Goal: Task Accomplishment & Management: Complete application form

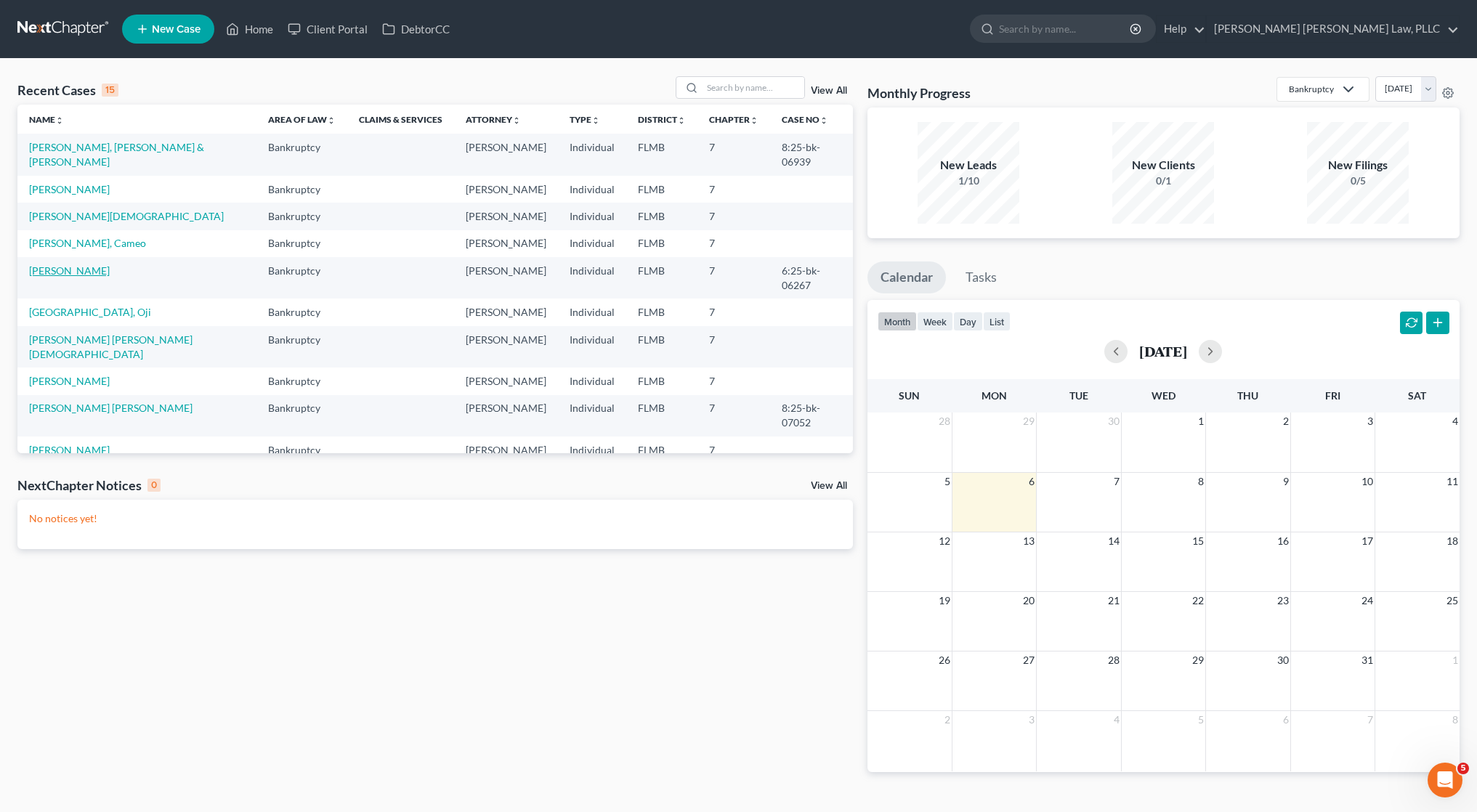
click at [64, 264] on link "[PERSON_NAME]" at bounding box center [69, 270] width 80 height 12
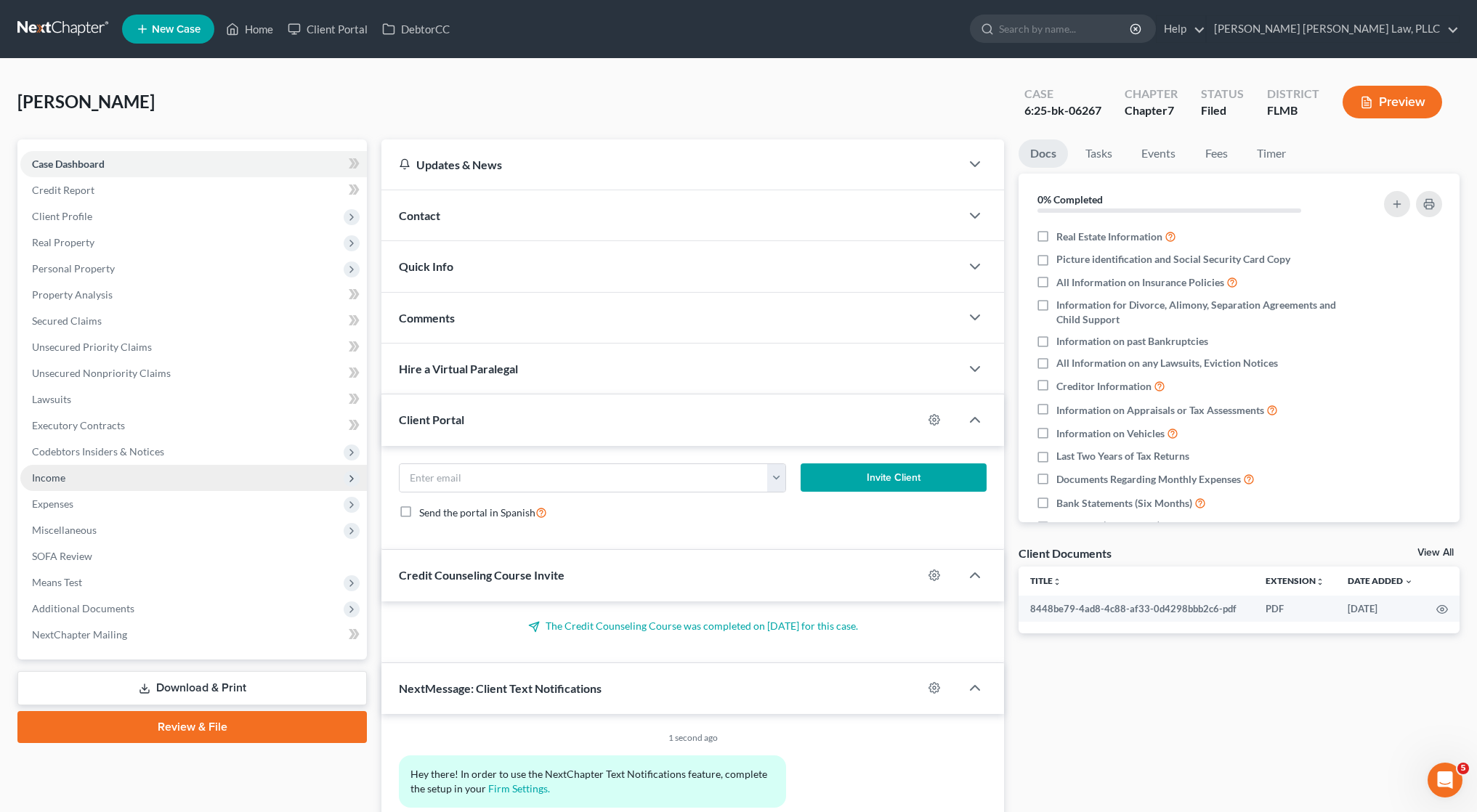
click at [159, 476] on span "Income" at bounding box center [194, 478] width 346 height 26
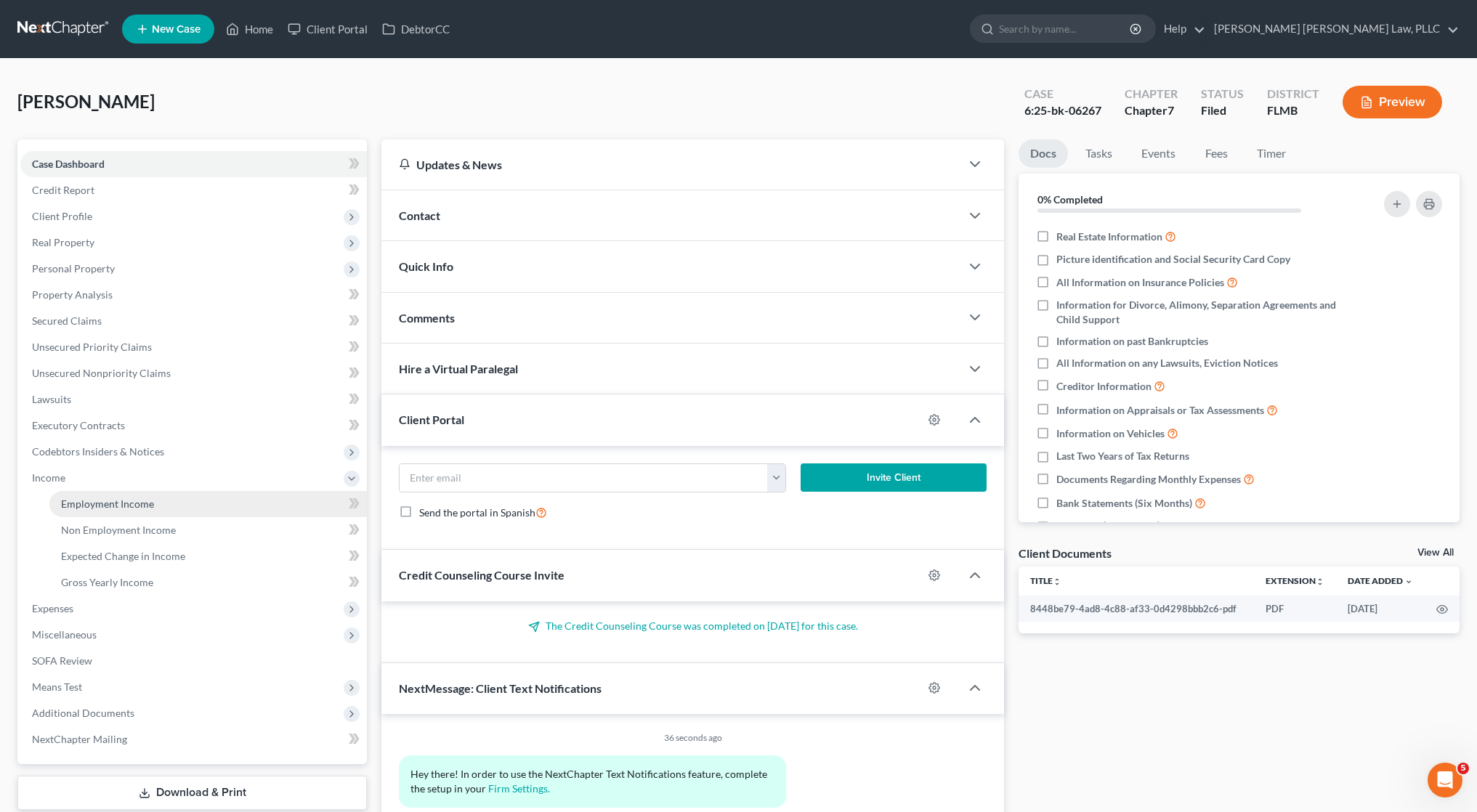
click at [175, 508] on link "Employment Income" at bounding box center [208, 504] width 318 height 26
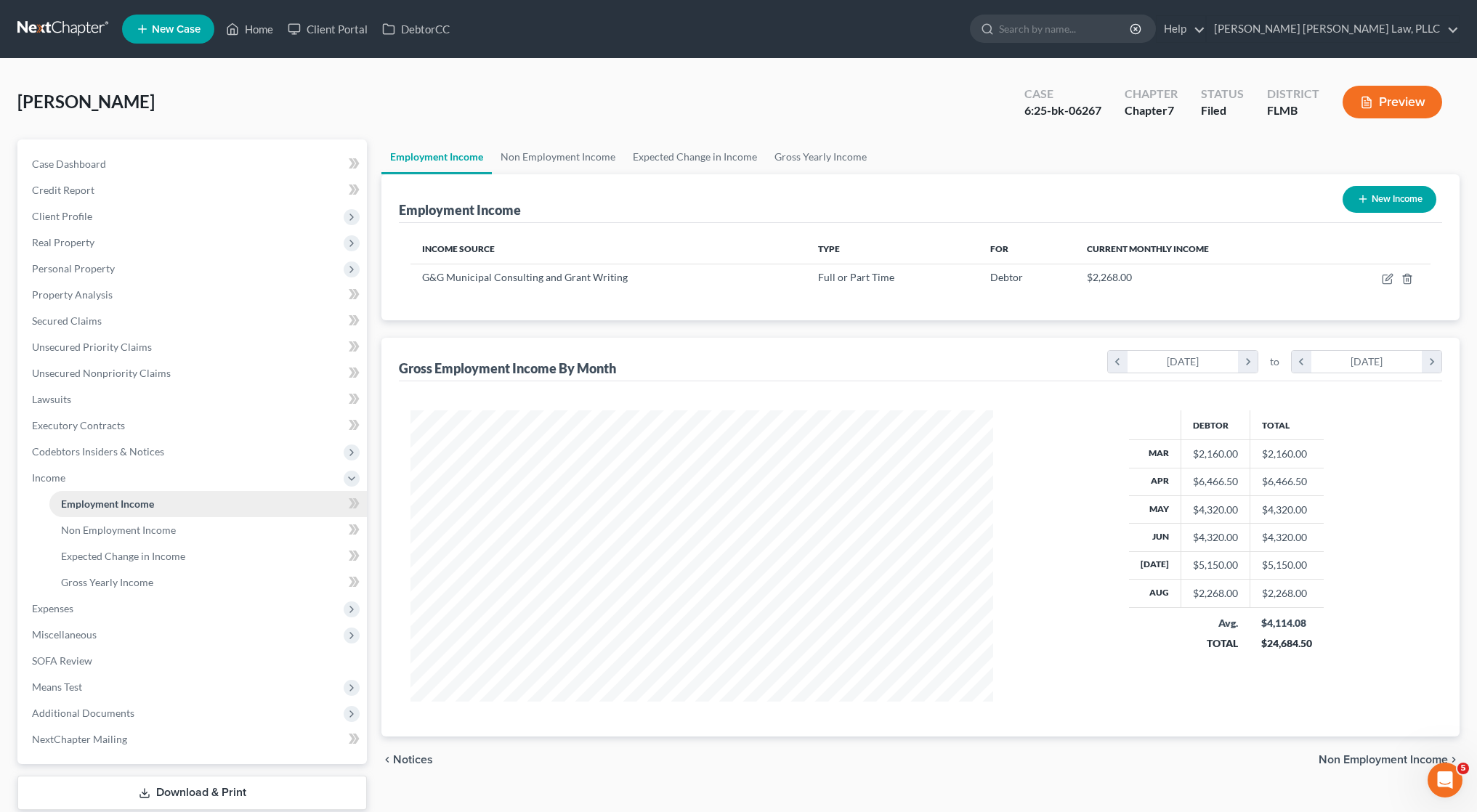
scroll to position [291, 612]
click at [144, 609] on span "Expenses" at bounding box center [194, 609] width 346 height 26
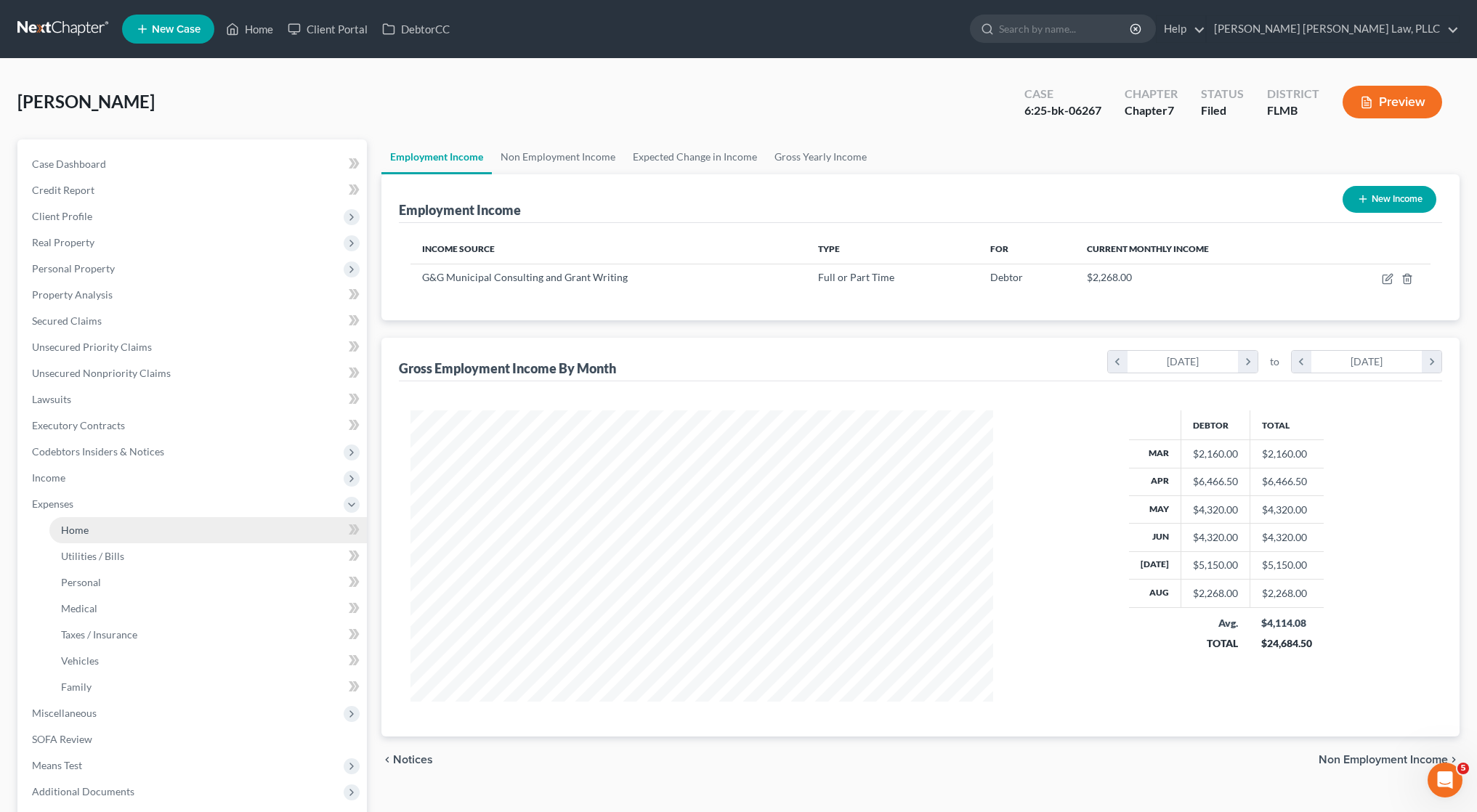
click at [144, 541] on link "Home" at bounding box center [208, 530] width 318 height 26
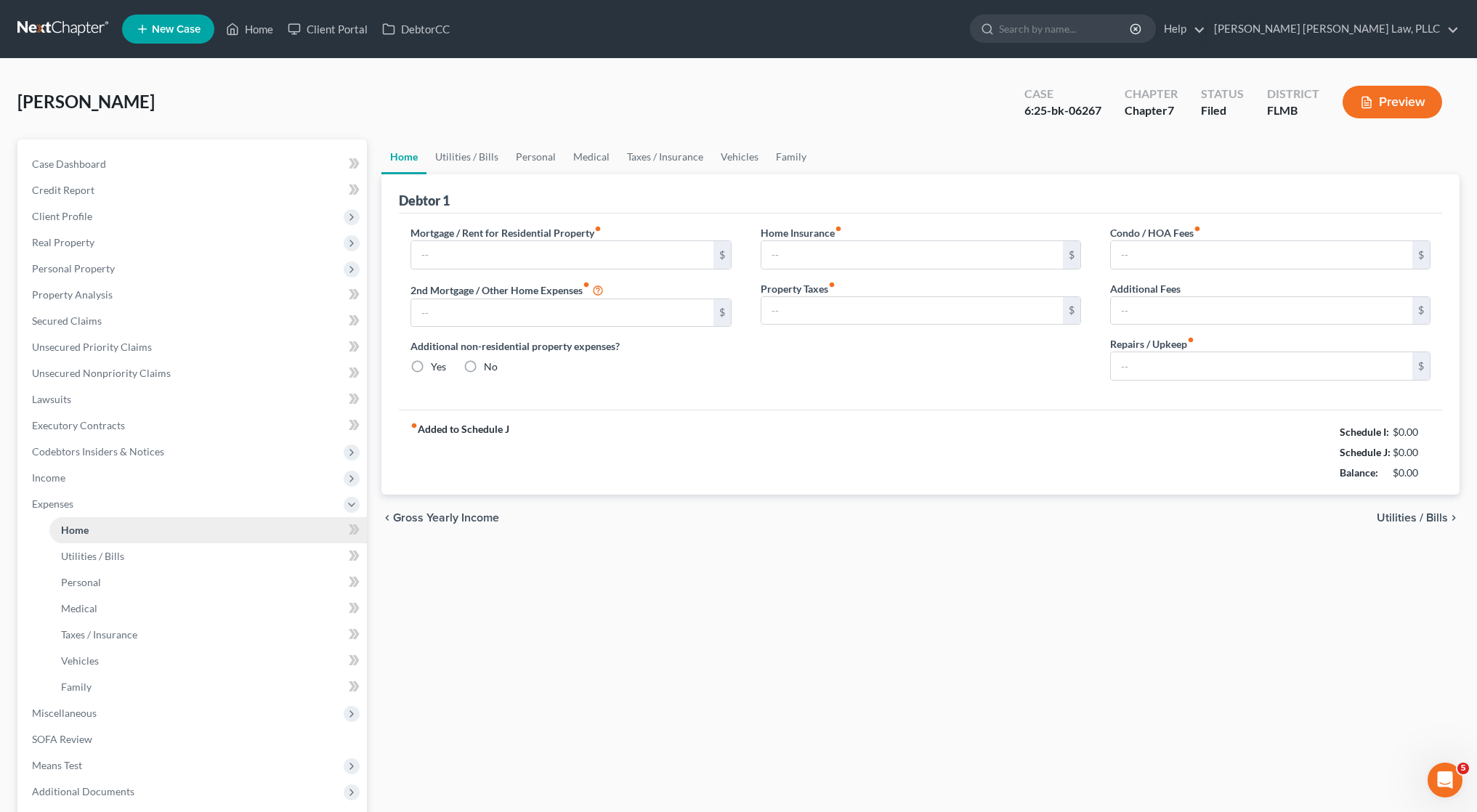
type input "1,475.00"
type input "0.00"
radio input "true"
type input "0.00"
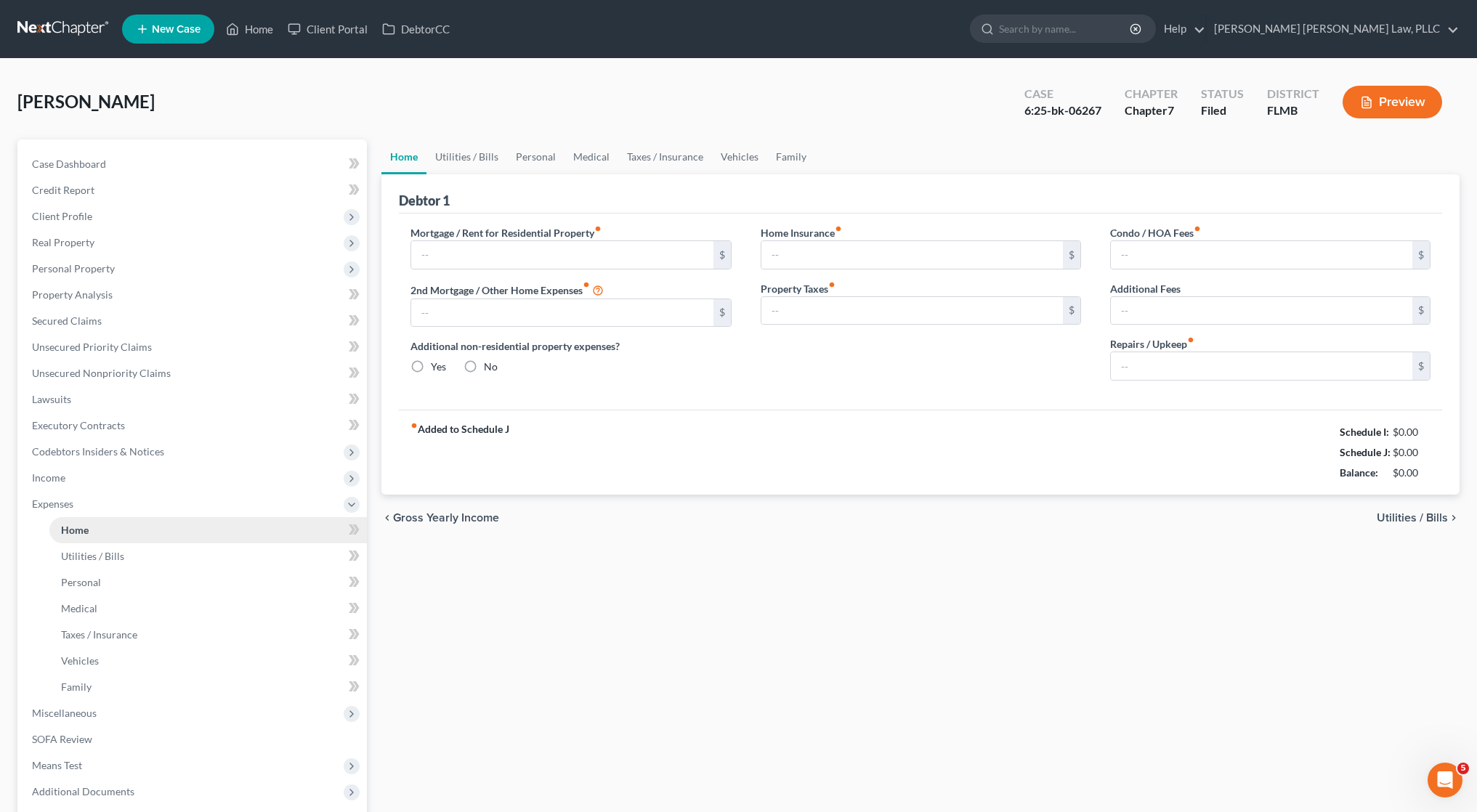
type input "0.00"
type input "50.00"
